Goal: Information Seeking & Learning: Learn about a topic

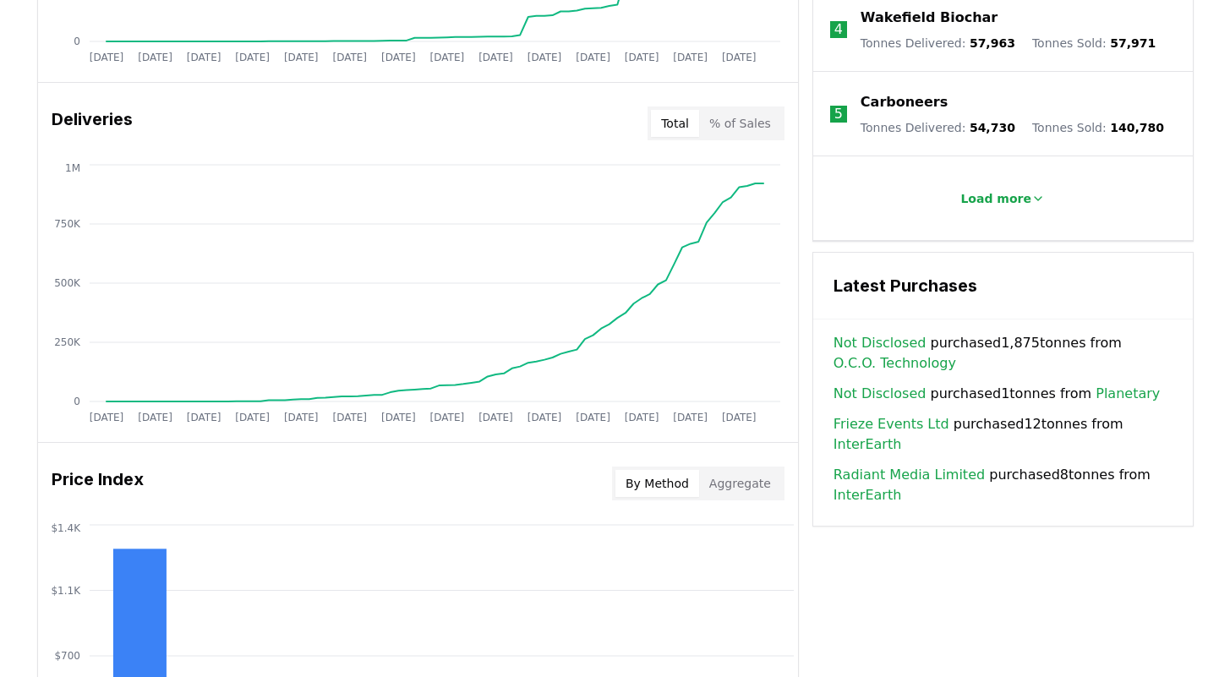
scroll to position [1001, 0]
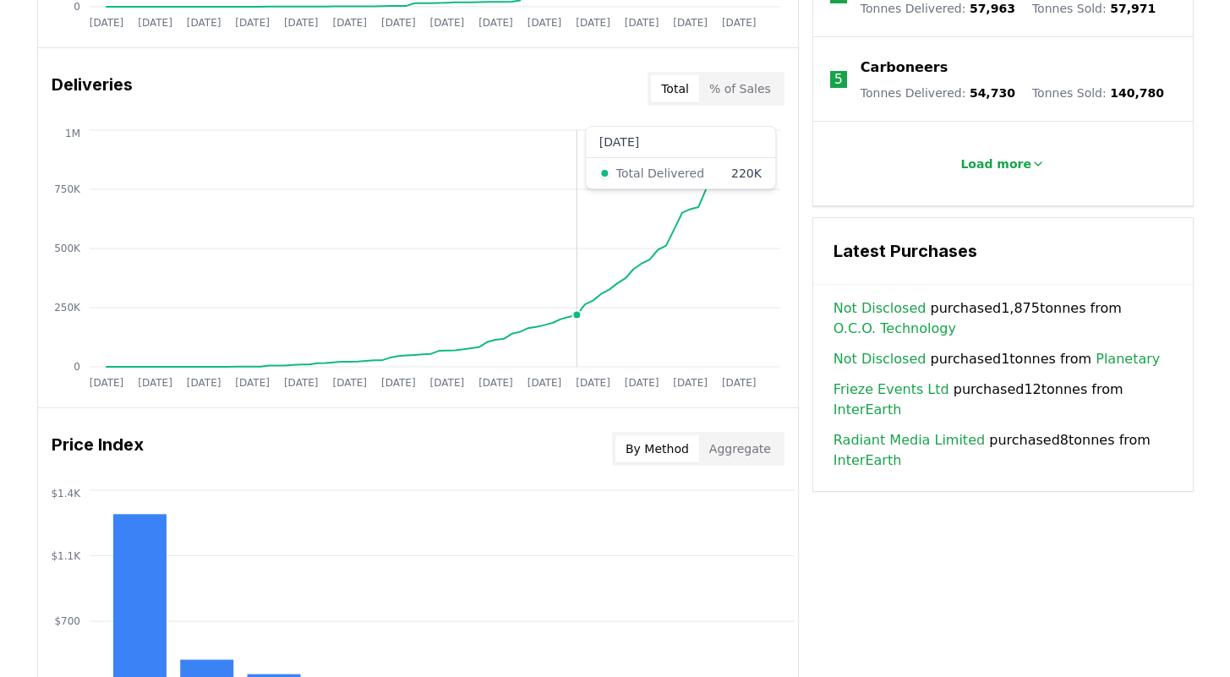
click at [579, 316] on circle at bounding box center [576, 315] width 8 height 8
click at [577, 312] on circle at bounding box center [576, 315] width 8 height 8
click at [756, 463] on div "By Method Aggregate" at bounding box center [698, 449] width 172 height 34
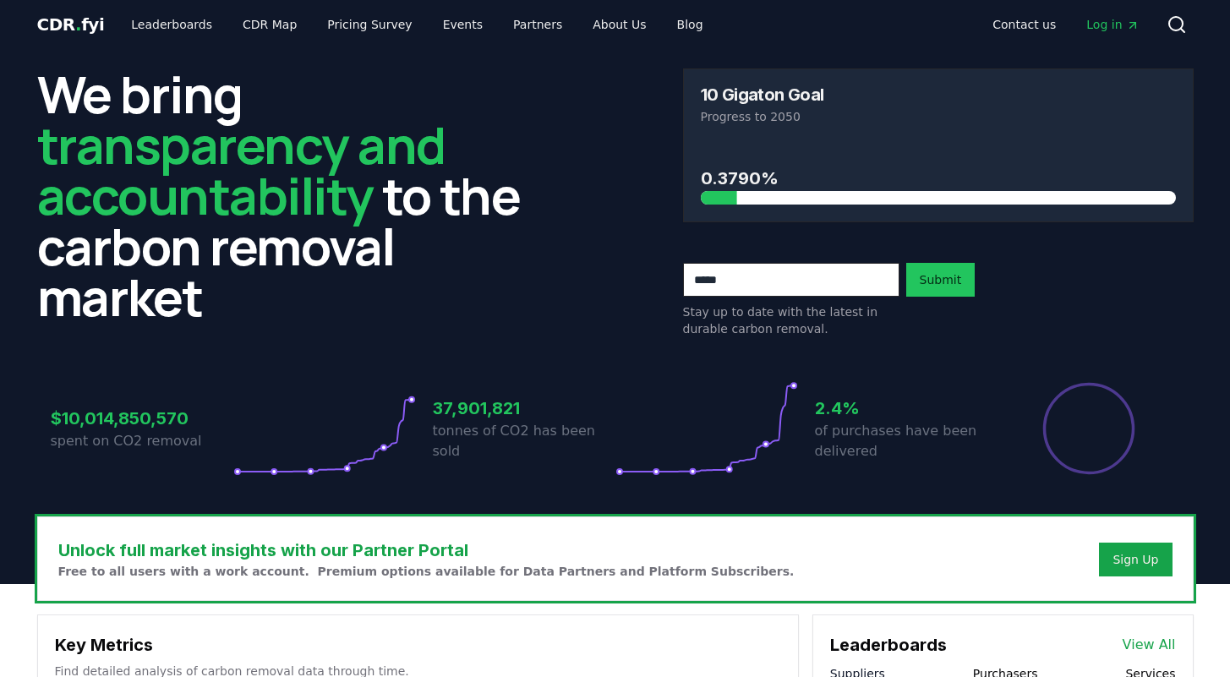
scroll to position [0, 0]
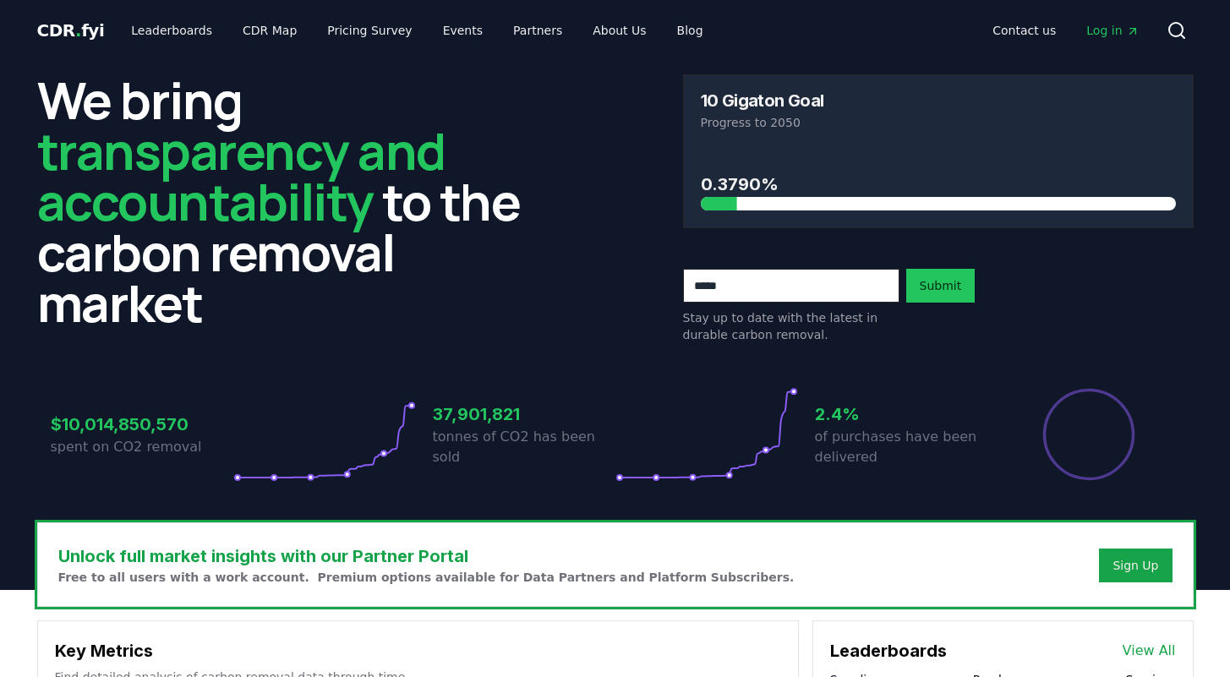
click at [816, 430] on p "of purchases have been delivered" at bounding box center [906, 447] width 183 height 41
click at [750, 424] on icon at bounding box center [706, 434] width 183 height 95
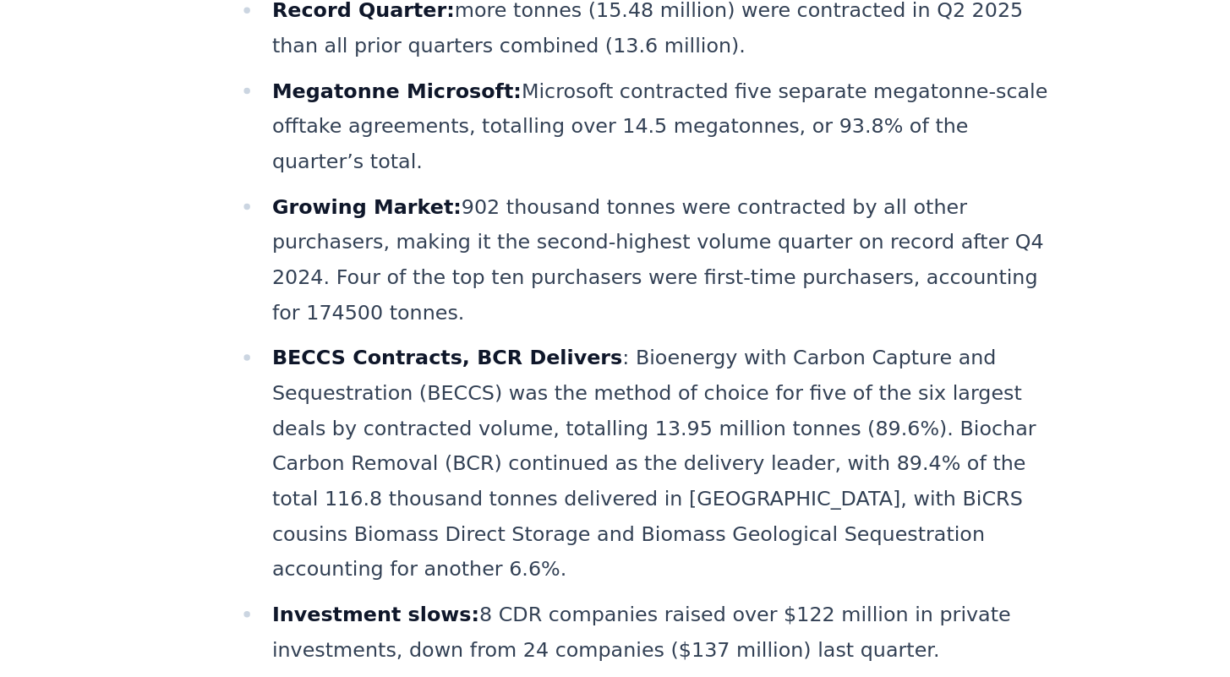
scroll to position [506, 0]
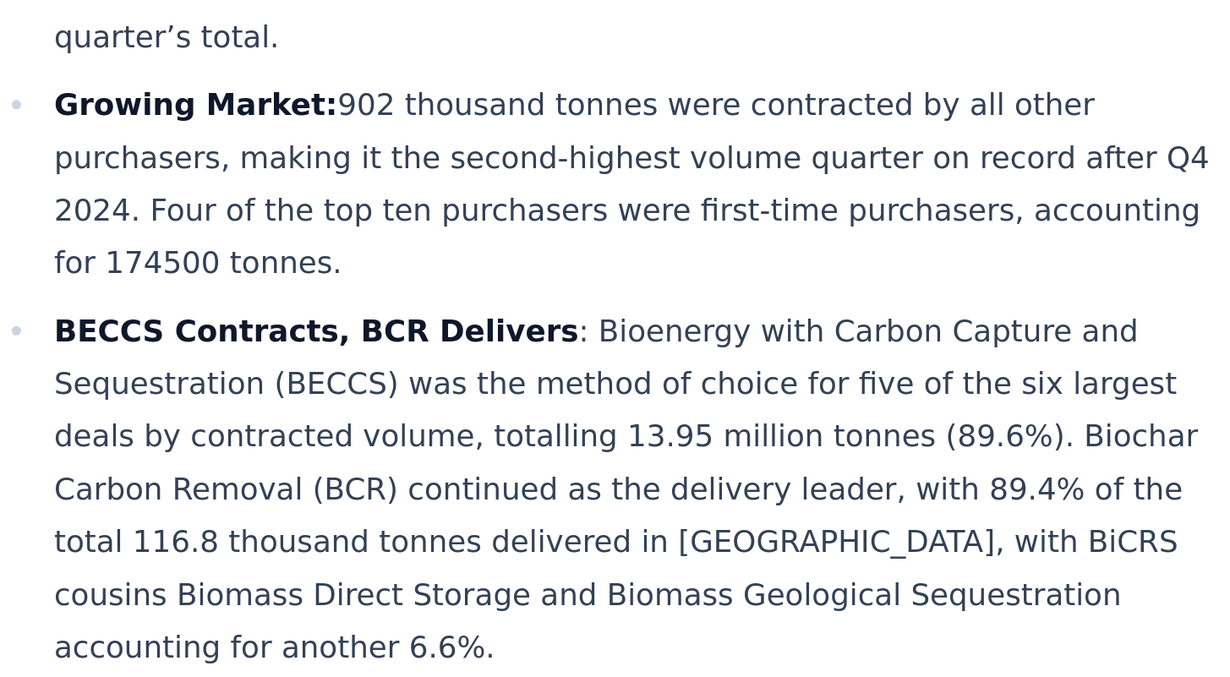
drag, startPoint x: 673, startPoint y: 481, endPoint x: 703, endPoint y: 485, distance: 29.9
drag, startPoint x: 703, startPoint y: 485, endPoint x: 659, endPoint y: 485, distance: 44.0
click at [659, 485] on li "BECCS Contracts, BCR Delivers : Bioenergy with Carbon Capture and Sequestration…" at bounding box center [582, 531] width 538 height 166
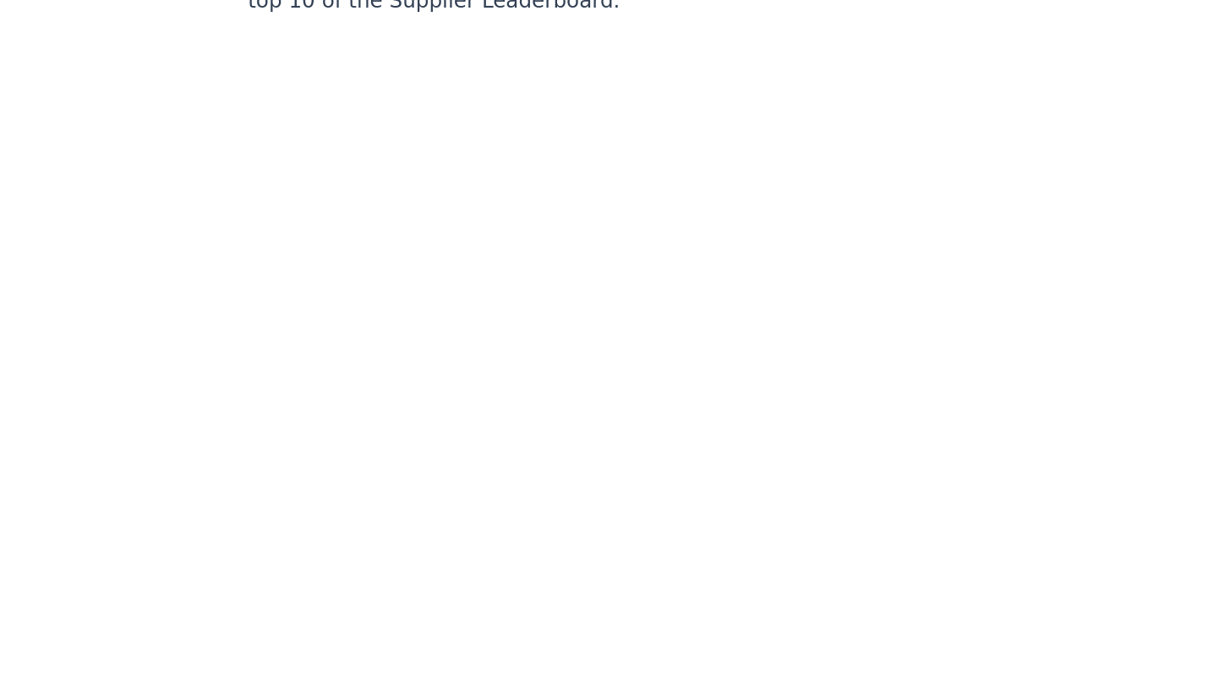
scroll to position [6331, 0]
drag, startPoint x: 656, startPoint y: 428, endPoint x: 498, endPoint y: 506, distance: 176.2
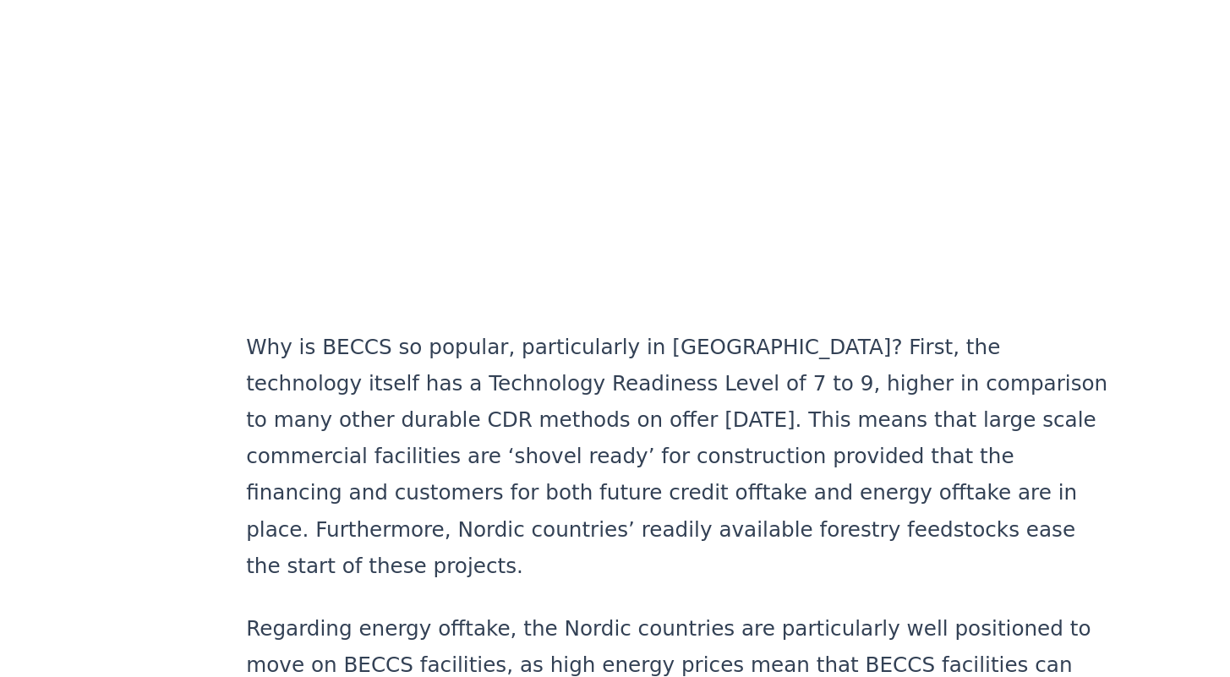
scroll to position [1729, 0]
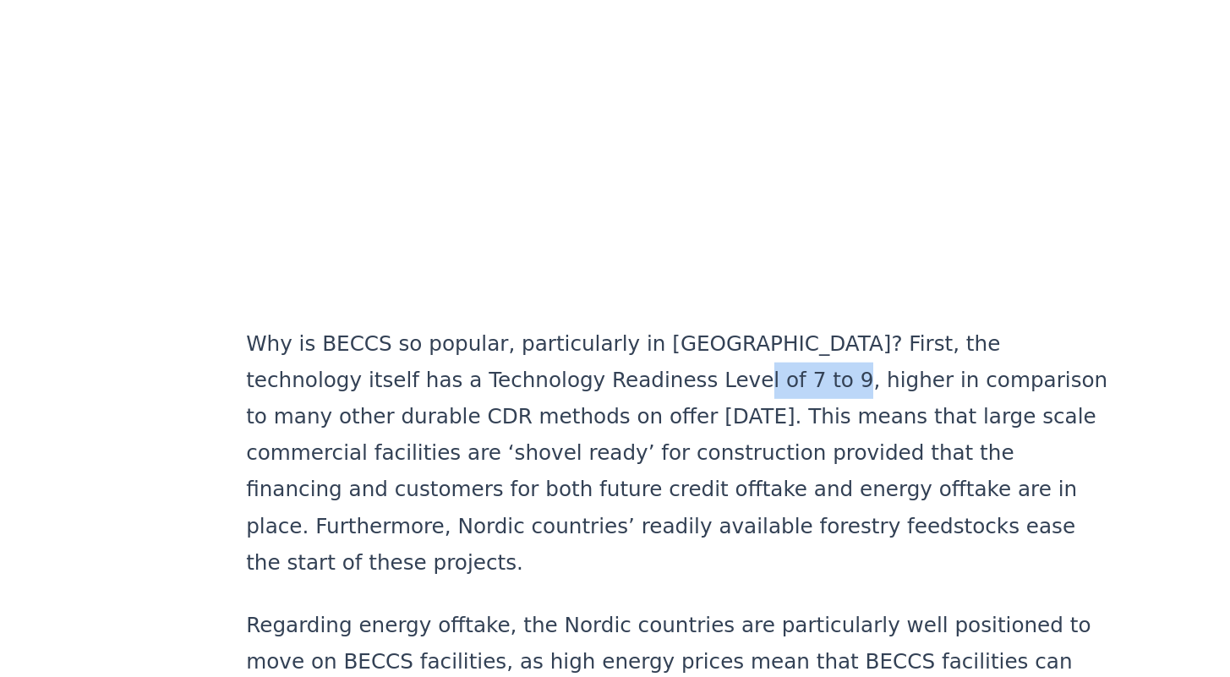
drag, startPoint x: 490, startPoint y: 412, endPoint x: 553, endPoint y: 416, distance: 62.7
click at [553, 449] on p "Why is BECCS so popular, particularly in Scandinavia? First, the technology its…" at bounding box center [571, 532] width 560 height 166
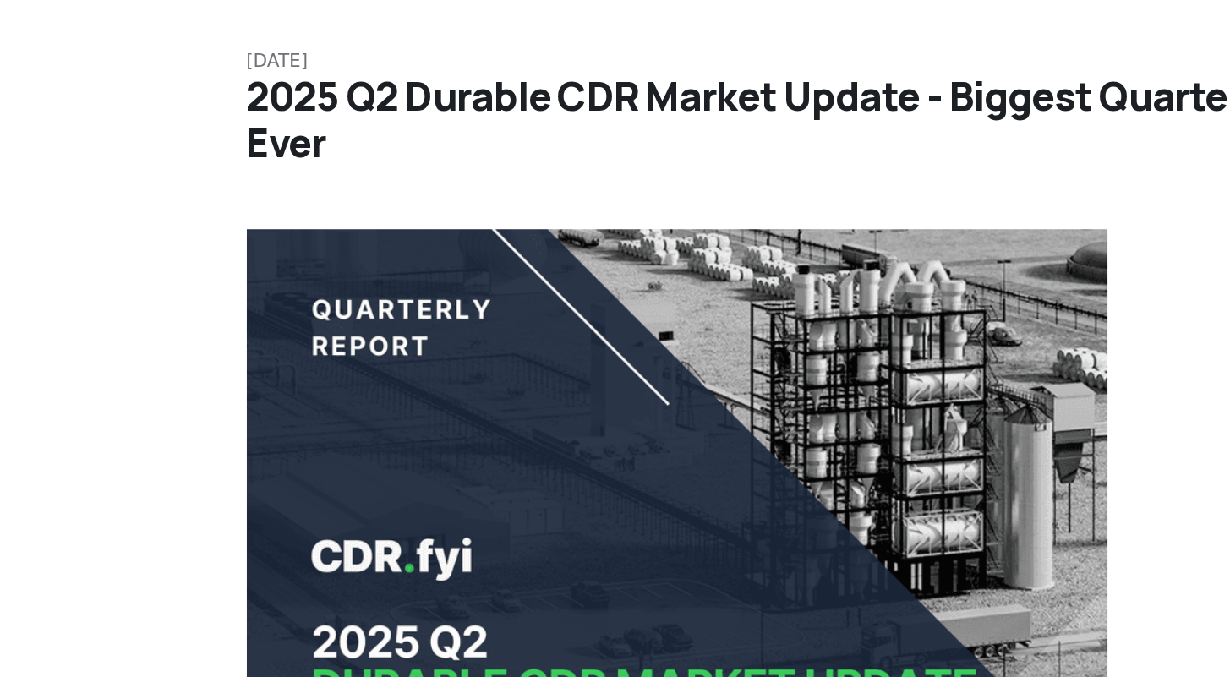
scroll to position [0, 0]
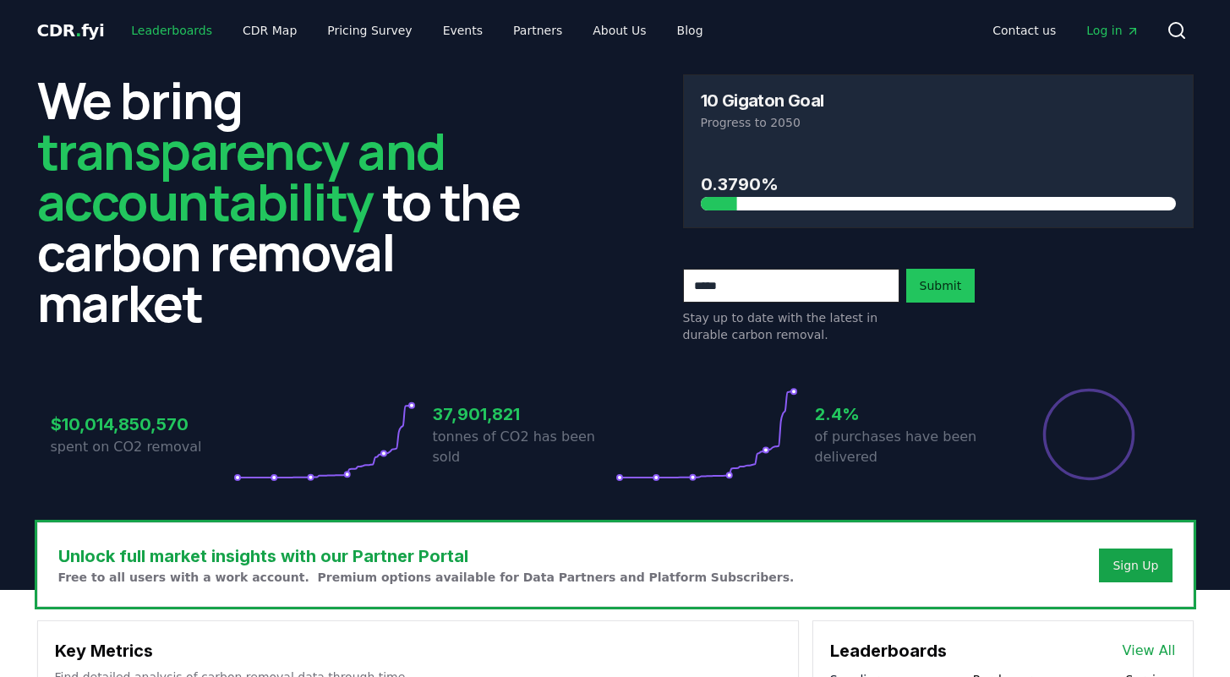
click at [167, 21] on link "Leaderboards" at bounding box center [172, 30] width 108 height 30
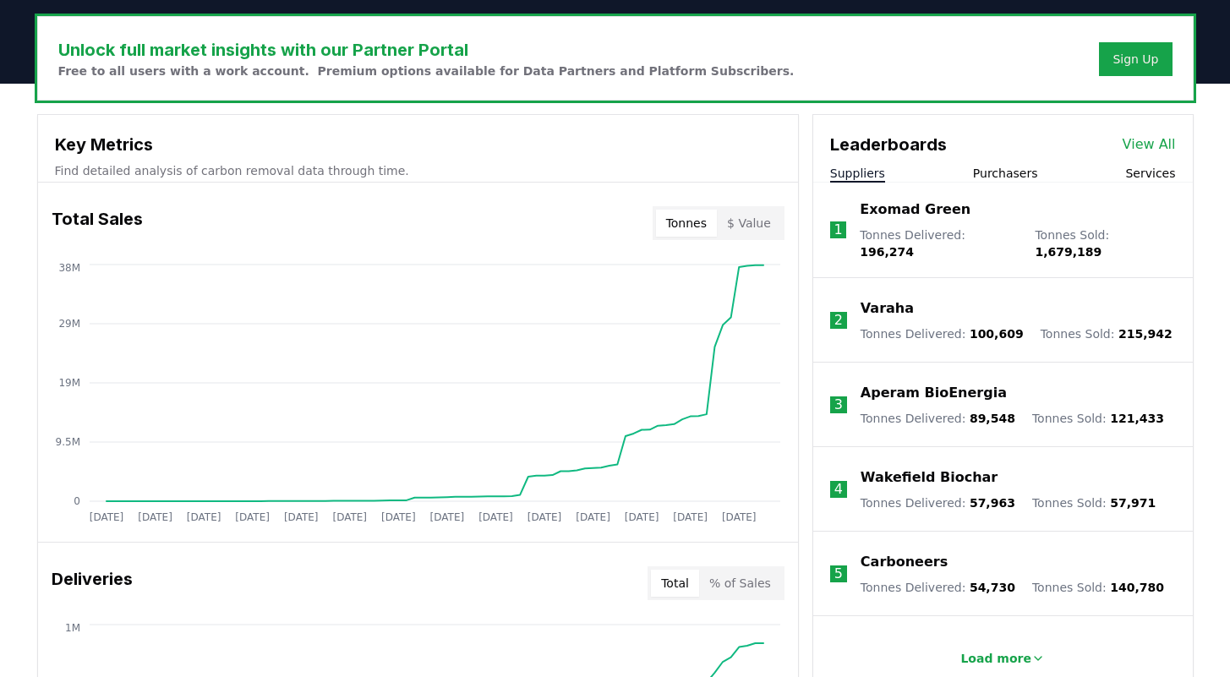
scroll to position [508, 0]
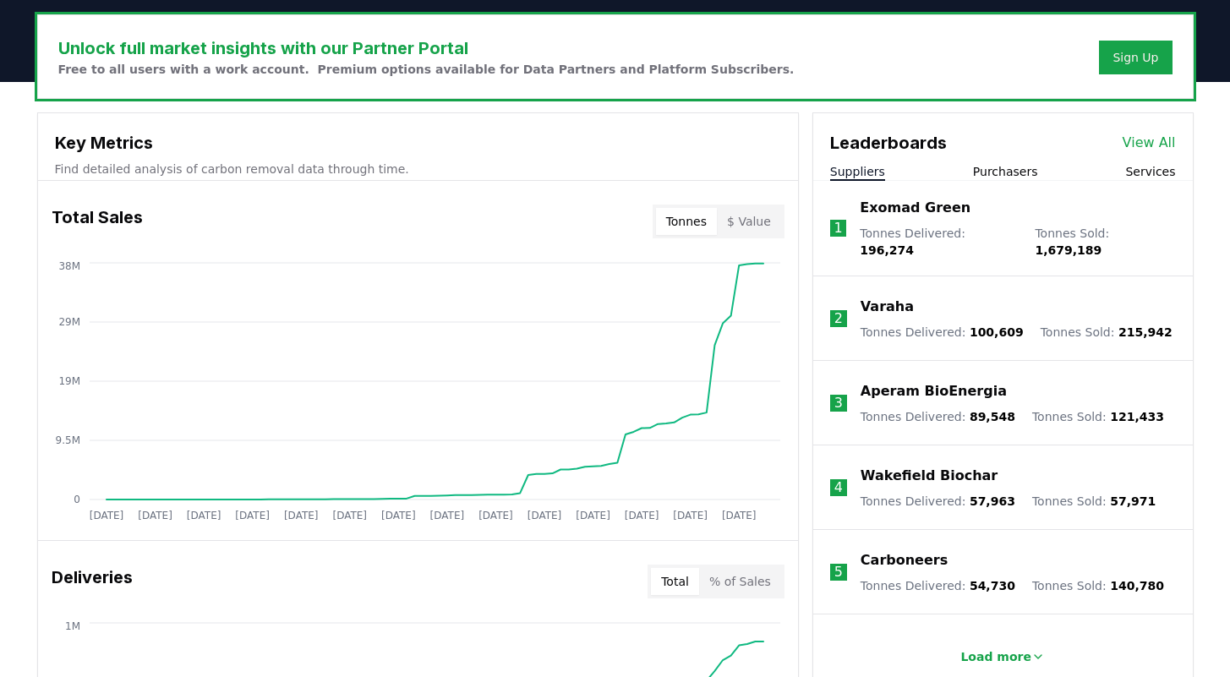
click at [1029, 164] on button "Purchasers" at bounding box center [1005, 171] width 65 height 17
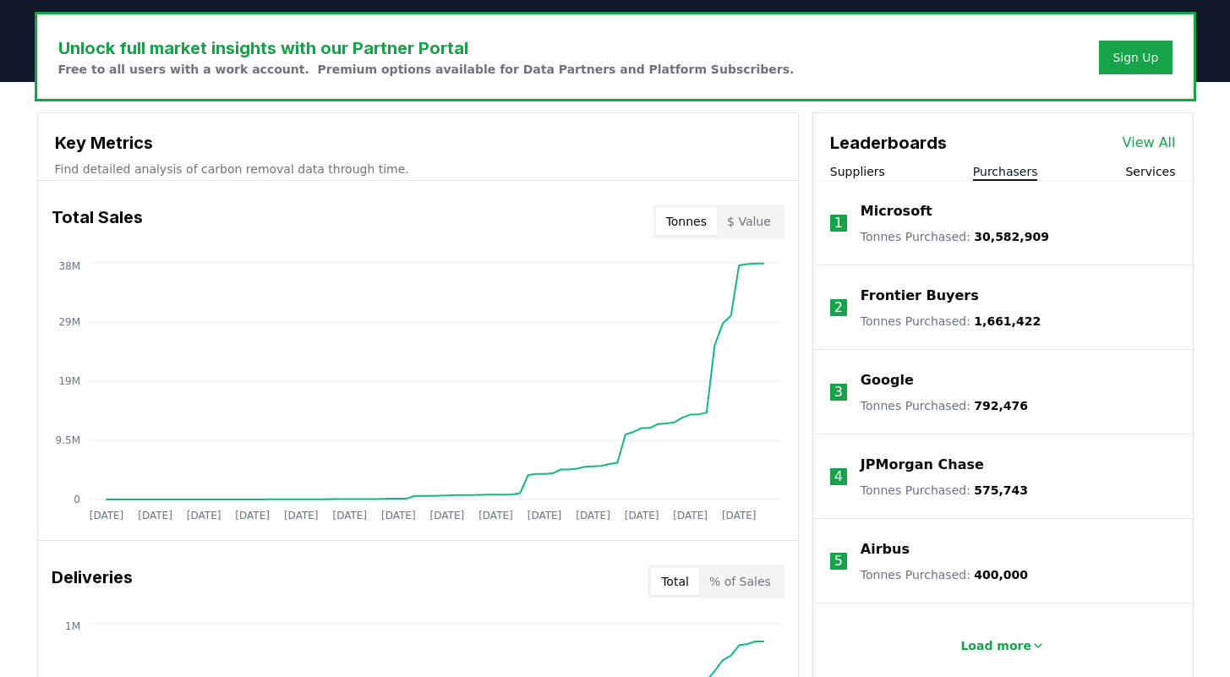
click at [965, 214] on div "Microsoft" at bounding box center [955, 211] width 189 height 20
click at [1157, 139] on link "View All" at bounding box center [1149, 143] width 53 height 20
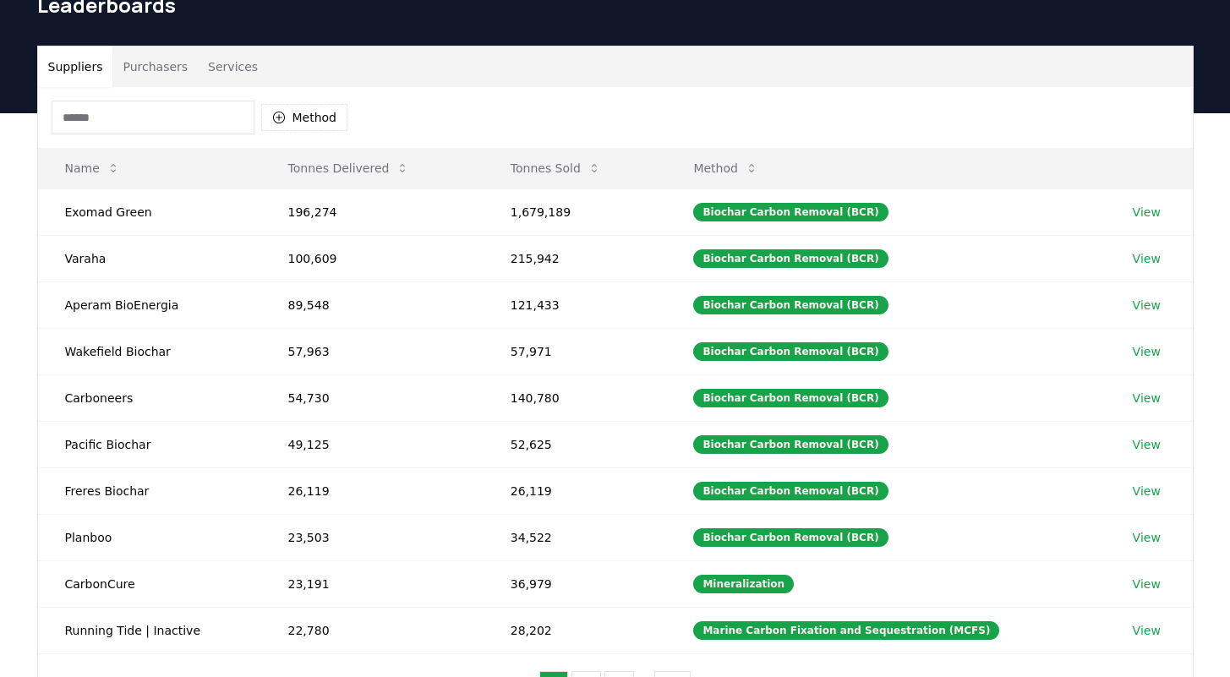
scroll to position [109, 0]
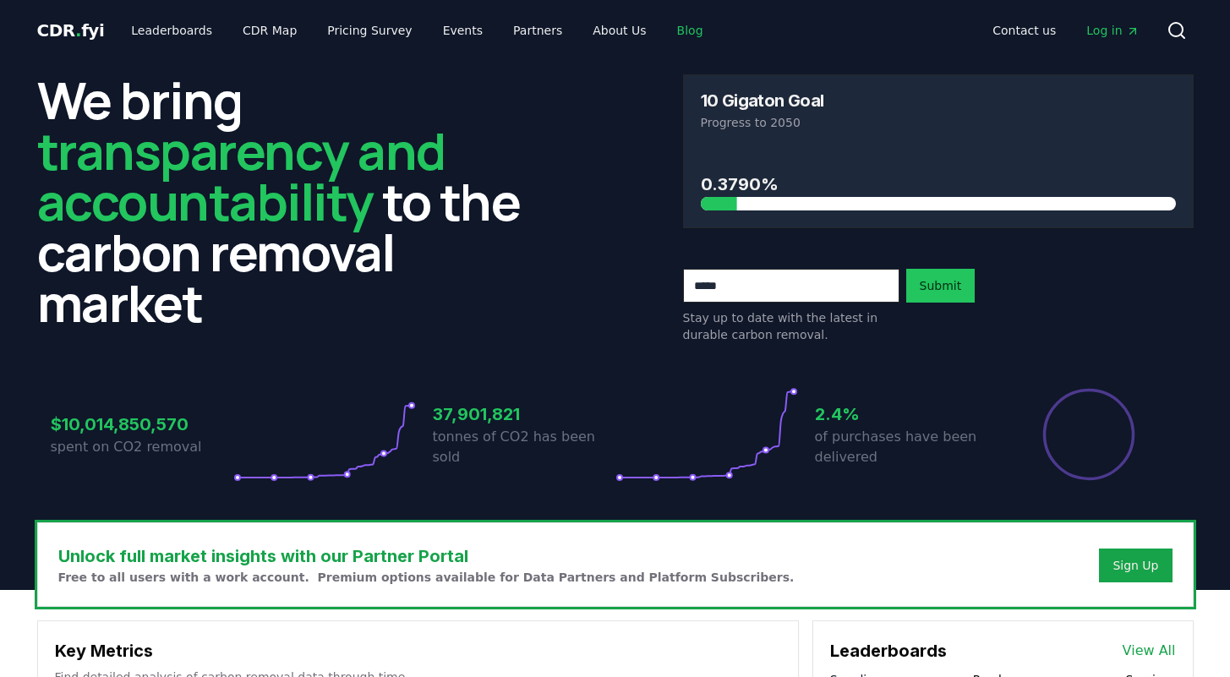
click at [664, 31] on link "Blog" at bounding box center [690, 30] width 53 height 30
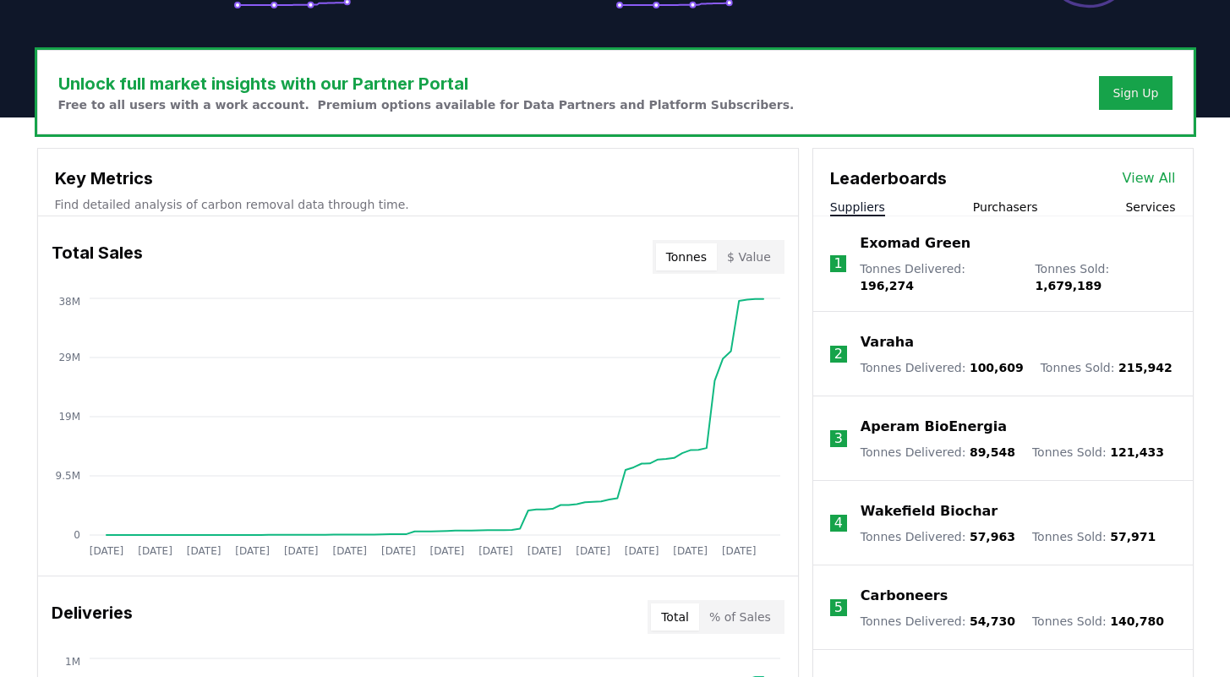
scroll to position [57, 0]
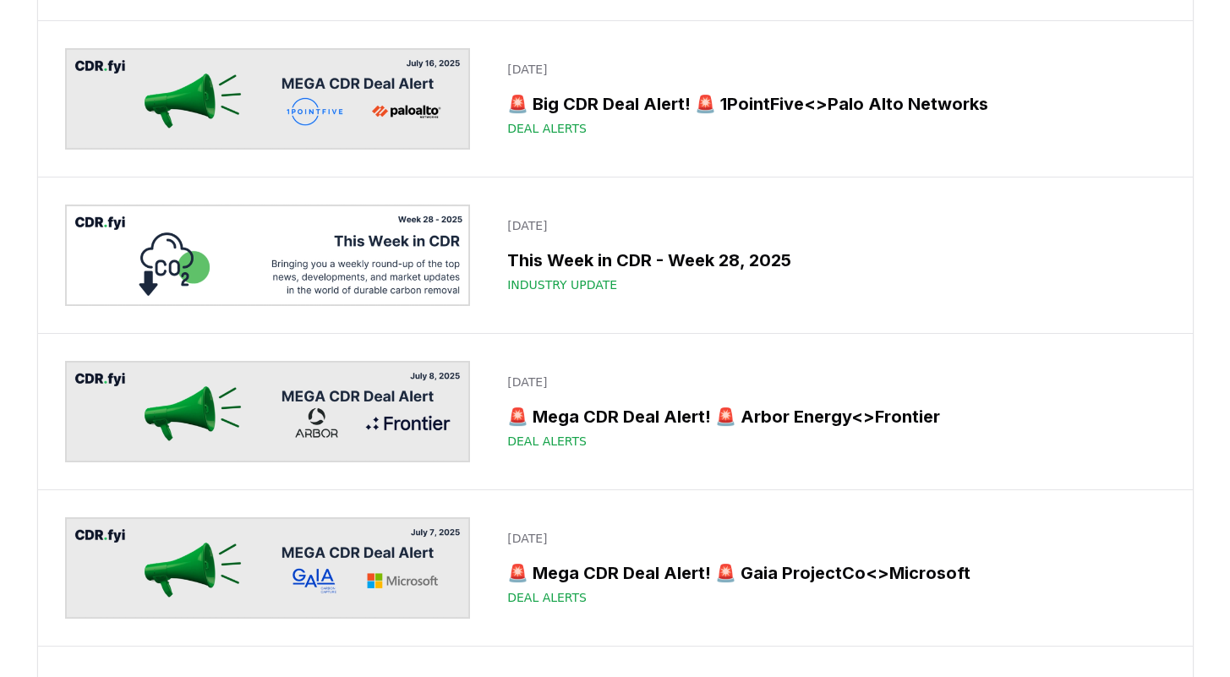
scroll to position [2984, 0]
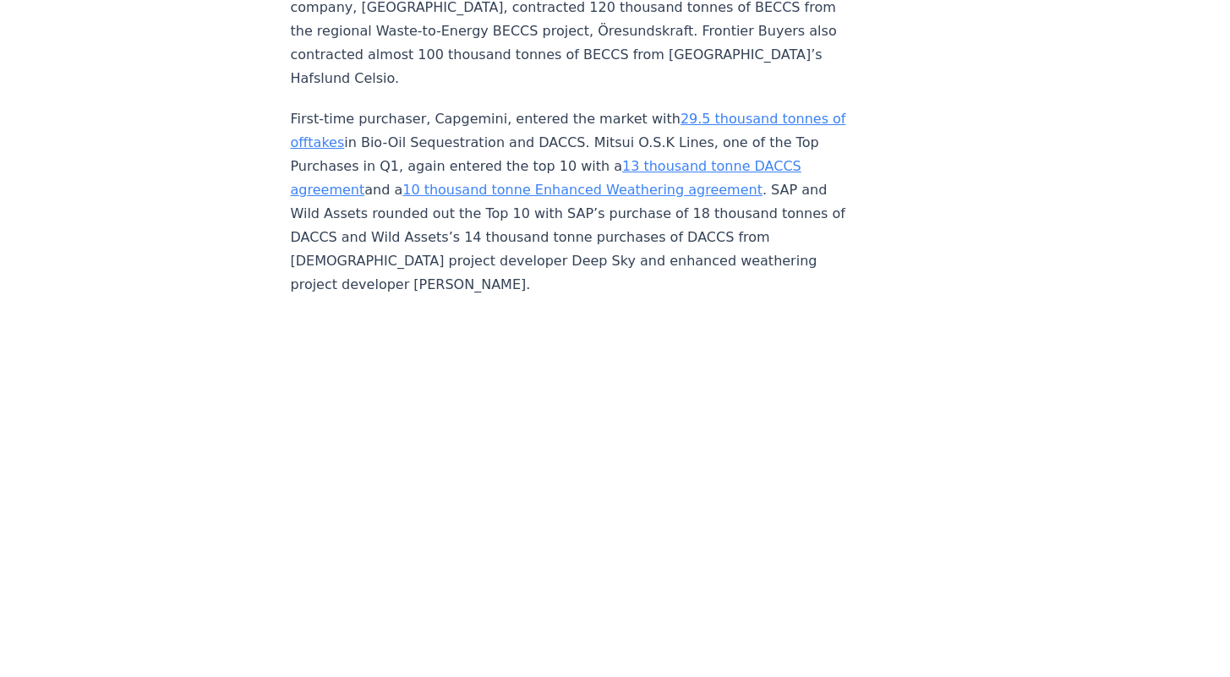
scroll to position [5072, 0]
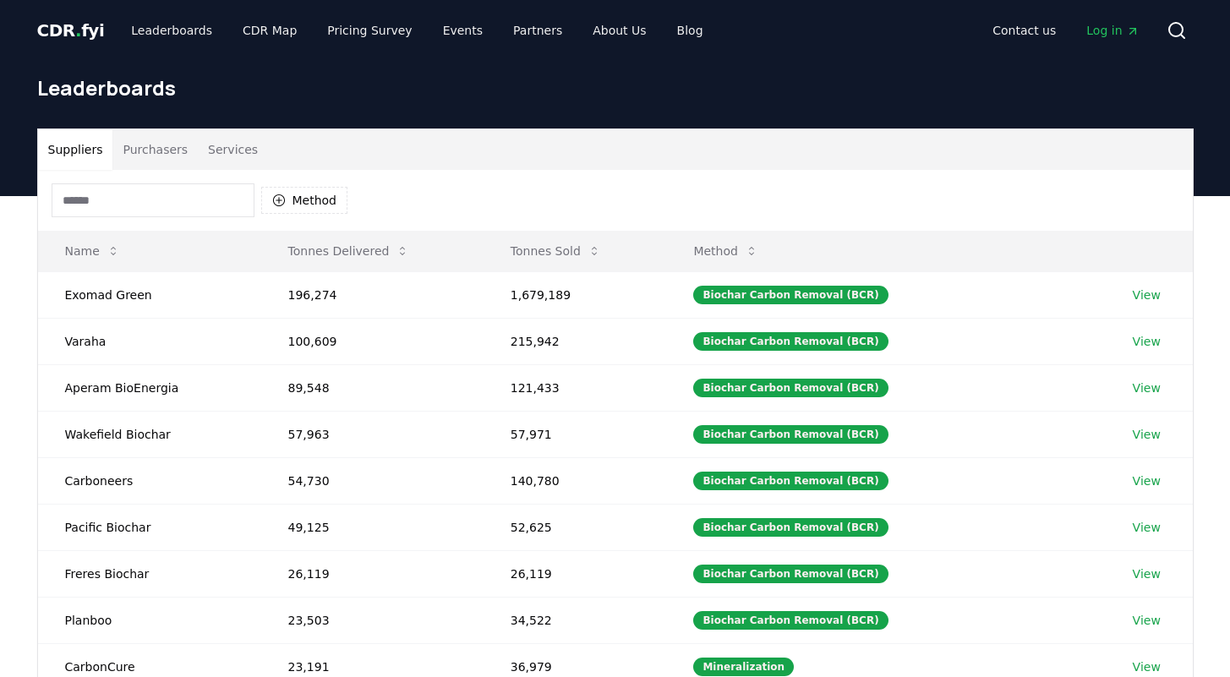
click at [157, 150] on button "Purchasers" at bounding box center [154, 149] width 85 height 41
